Goal: Task Accomplishment & Management: Manage account settings

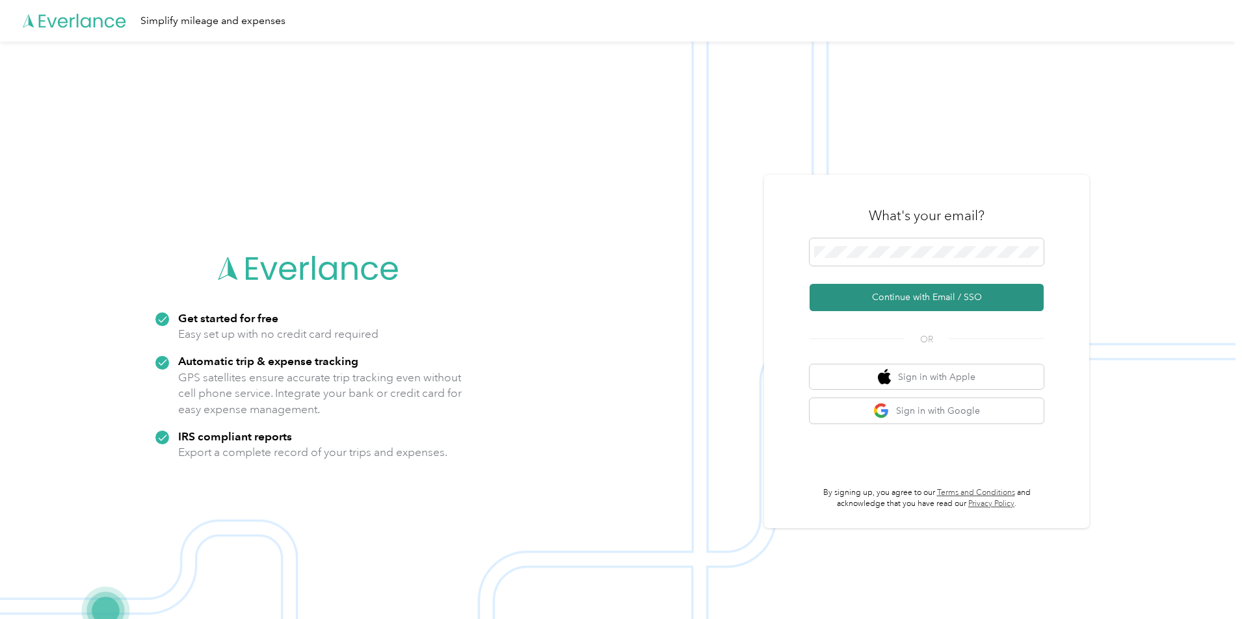
click at [960, 296] on button "Continue with Email / SSO" at bounding box center [926, 297] width 234 height 27
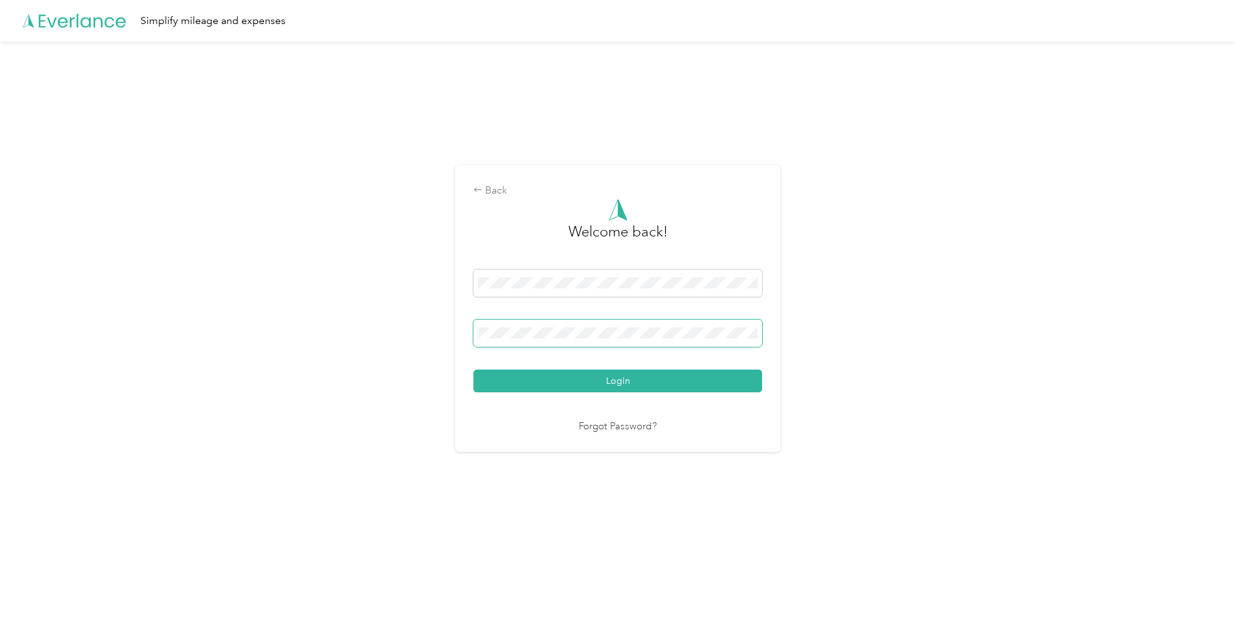
click at [605, 346] on span at bounding box center [617, 333] width 289 height 27
click at [473, 370] on button "Login" at bounding box center [617, 381] width 289 height 23
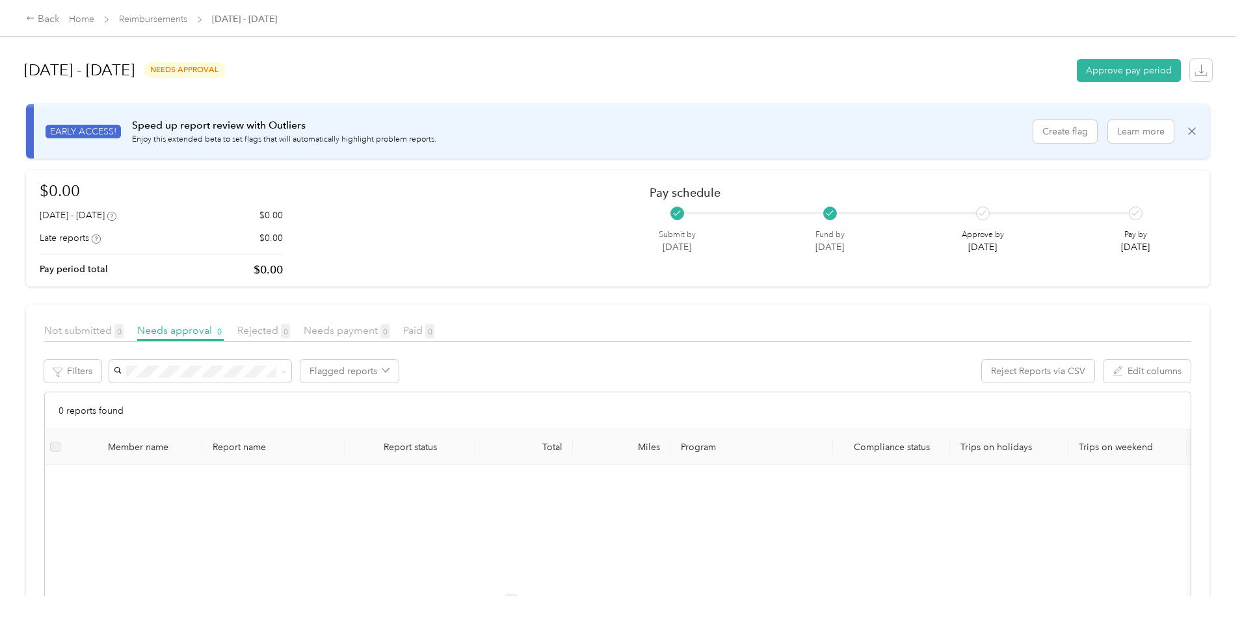
click at [94, 25] on span "Home" at bounding box center [81, 19] width 25 height 14
click at [94, 23] on link "Home" at bounding box center [81, 19] width 25 height 11
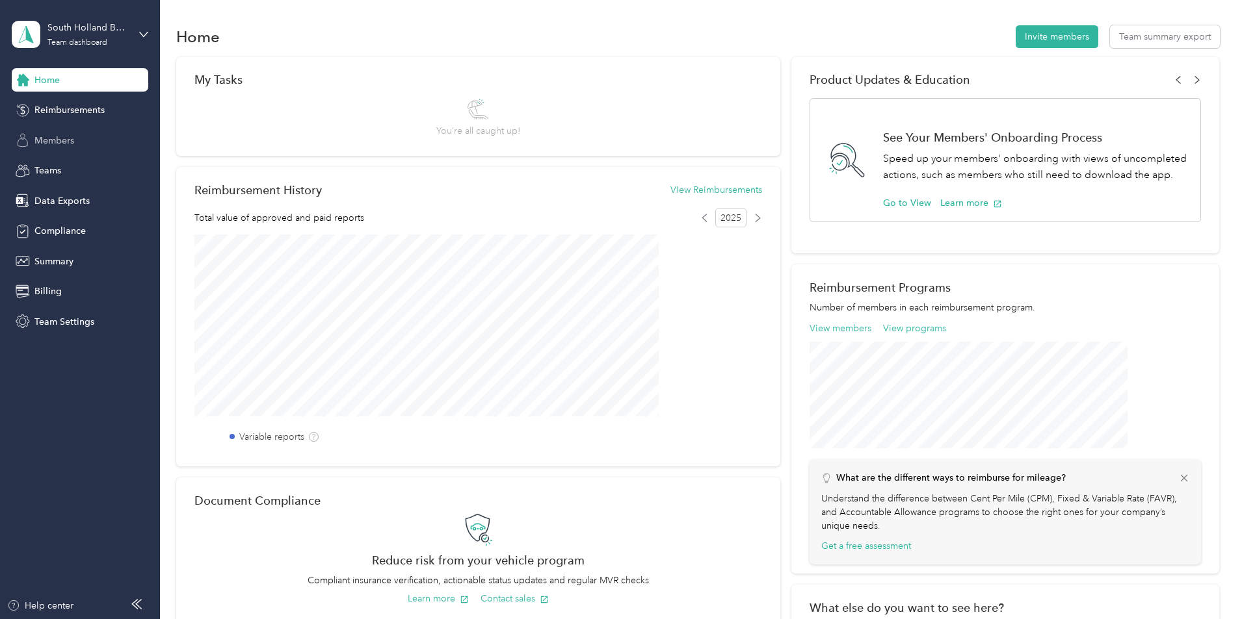
click at [57, 146] on span "Members" at bounding box center [54, 141] width 40 height 14
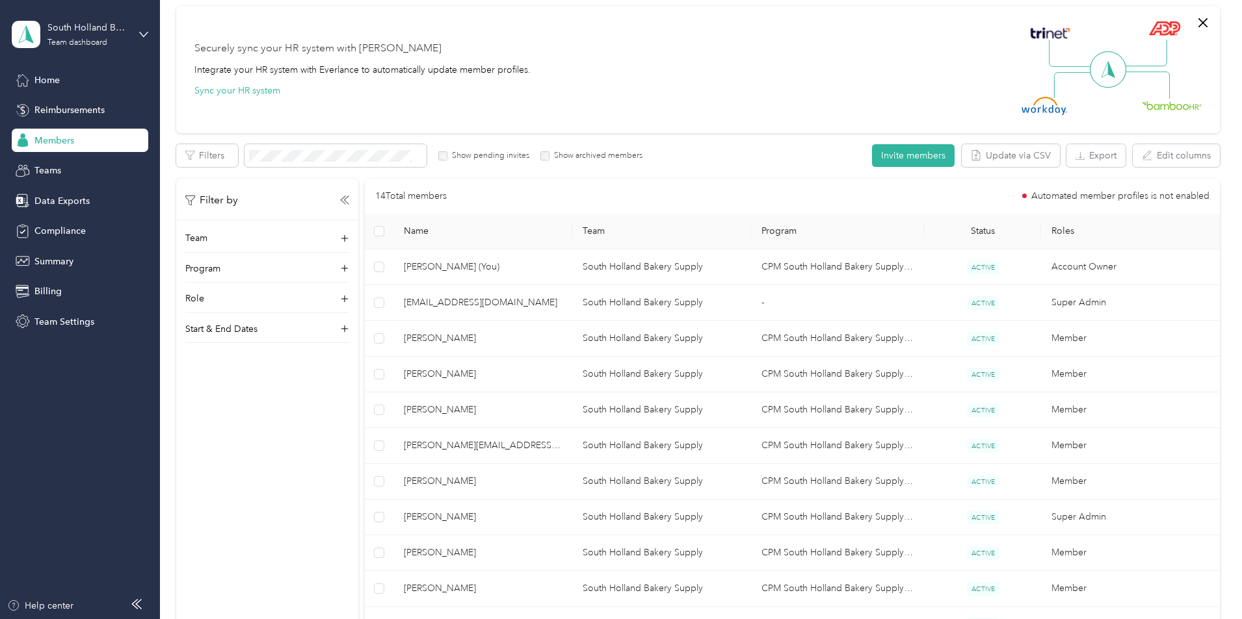
scroll to position [325, 0]
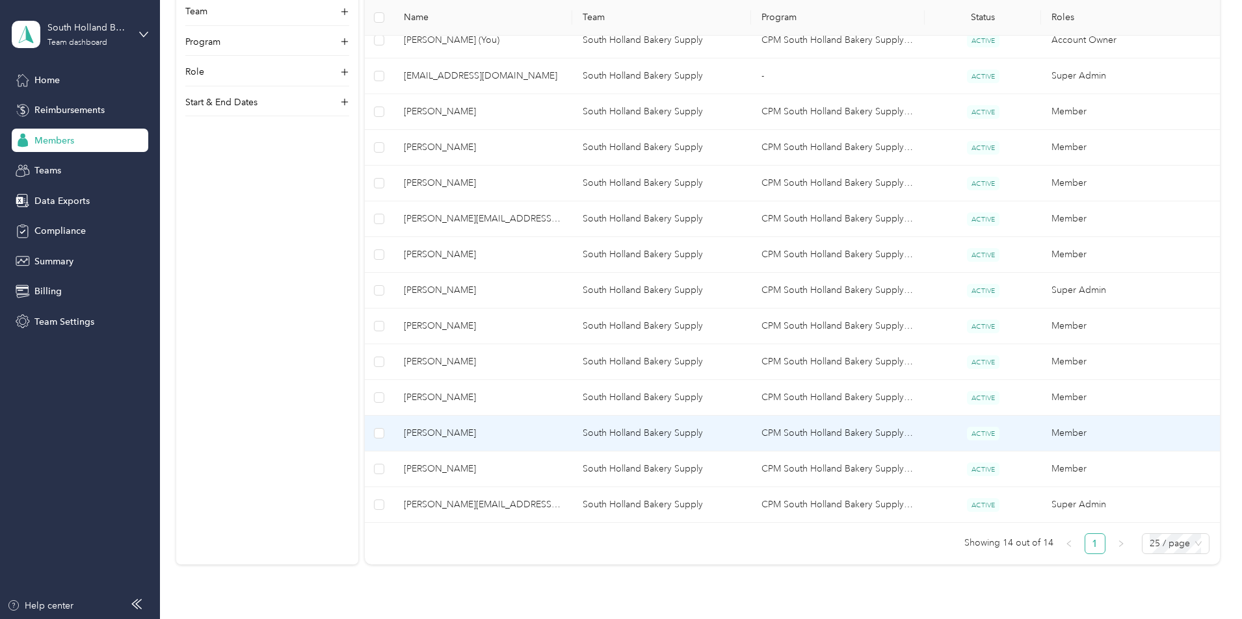
click at [562, 434] on span "[PERSON_NAME]" at bounding box center [483, 433] width 158 height 14
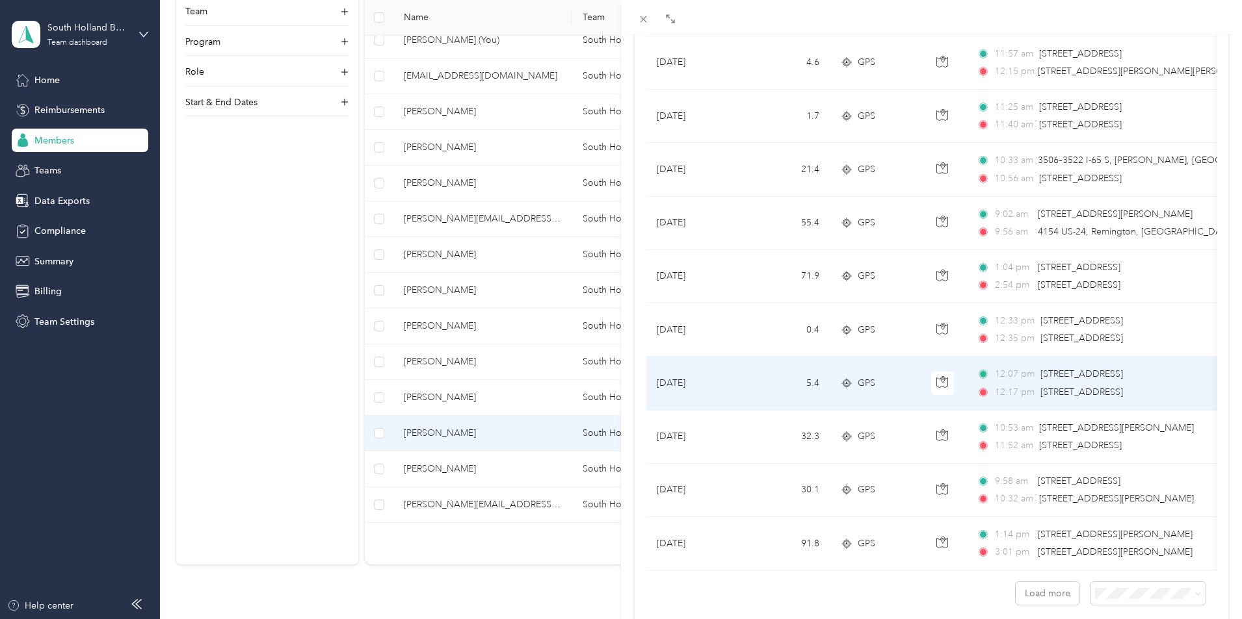
scroll to position [1041, 0]
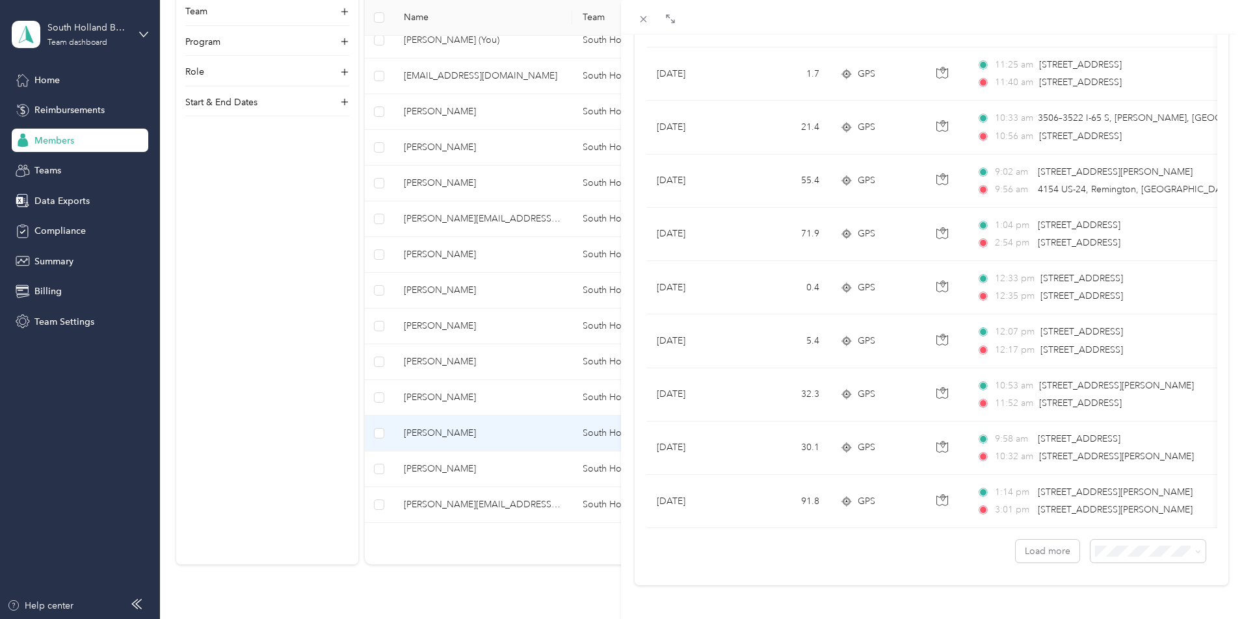
click at [857, 582] on div "[PERSON_NAME] Archive Trips Expenses Reports Member info Program Commute Rates …" at bounding box center [931, 343] width 621 height 619
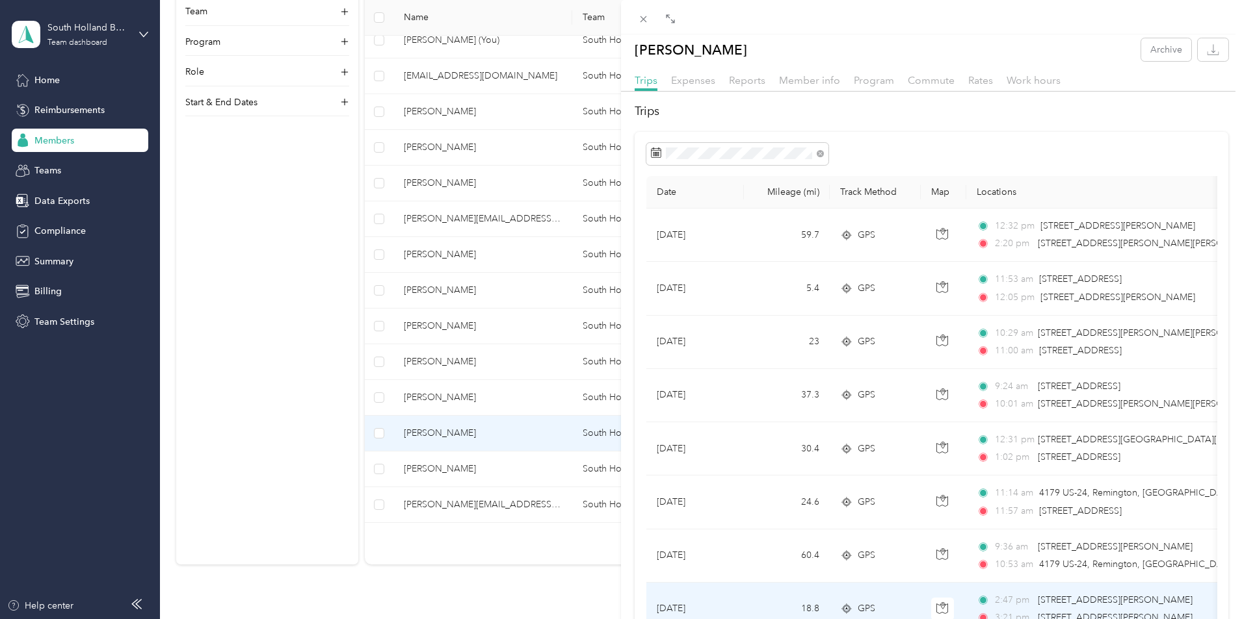
scroll to position [0, 0]
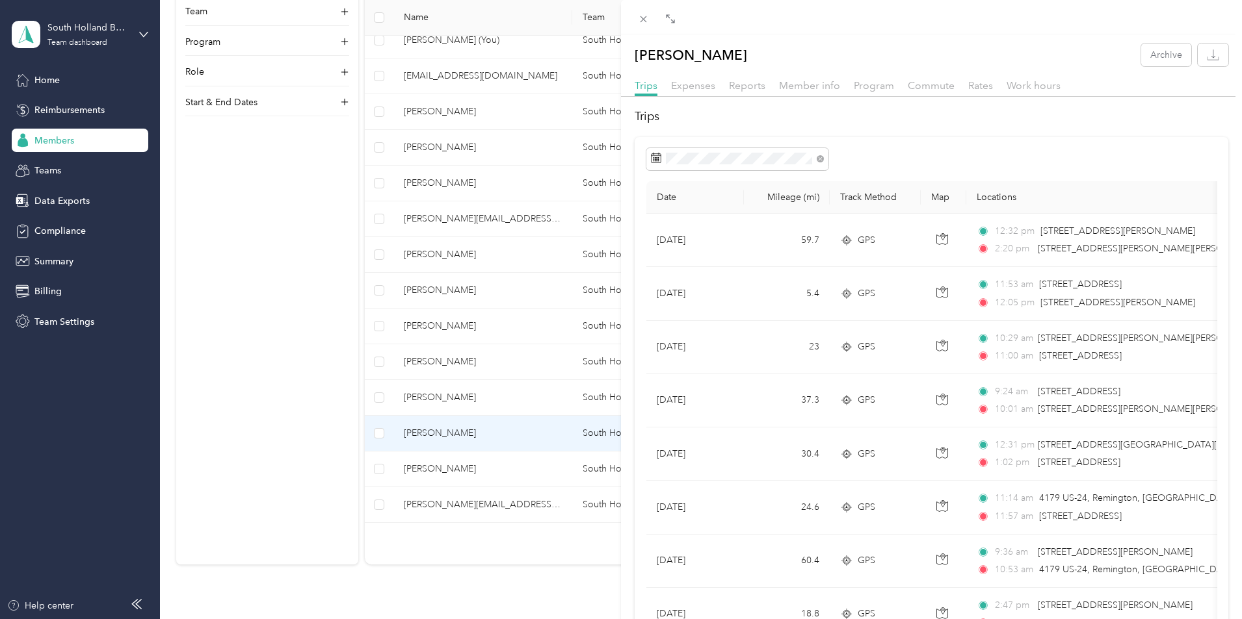
click at [368, 221] on div "[PERSON_NAME] Archive Trips Expenses Reports Member info Program Commute Rates …" at bounding box center [621, 309] width 1242 height 619
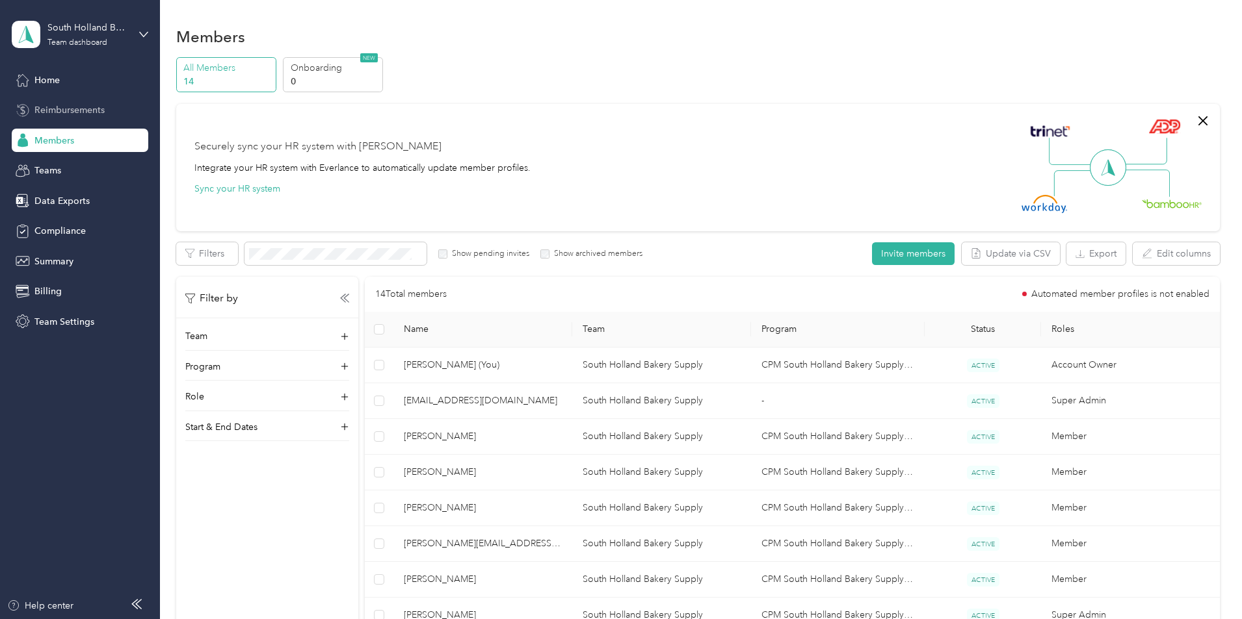
click at [85, 105] on span "Reimbursements" at bounding box center [69, 110] width 70 height 14
